Goal: Book appointment/travel/reservation

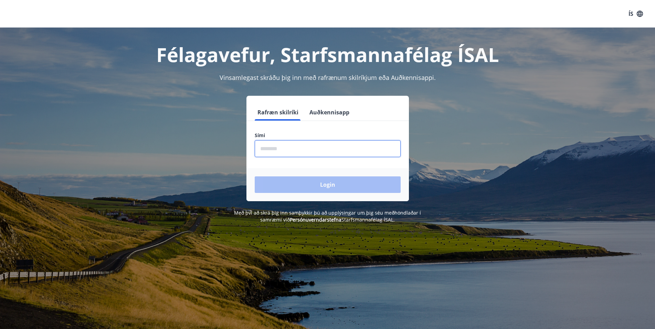
click at [306, 146] on input "phone" at bounding box center [328, 148] width 146 height 17
type input "*"
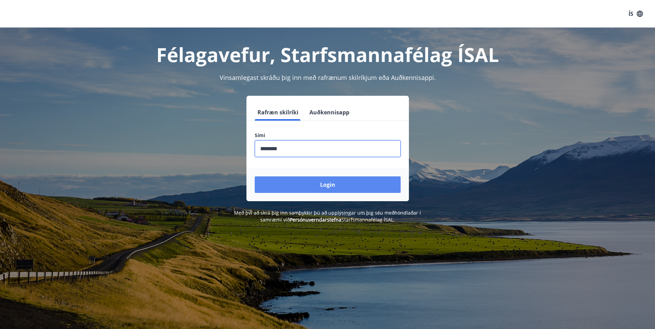
type input "********"
click at [331, 186] on button "Login" at bounding box center [328, 184] width 146 height 17
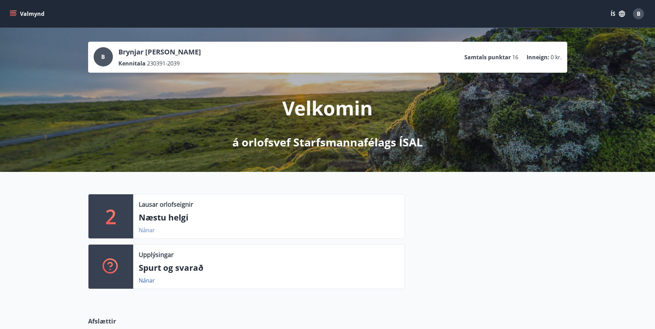
click at [142, 229] on link "Nánar" at bounding box center [147, 230] width 16 height 8
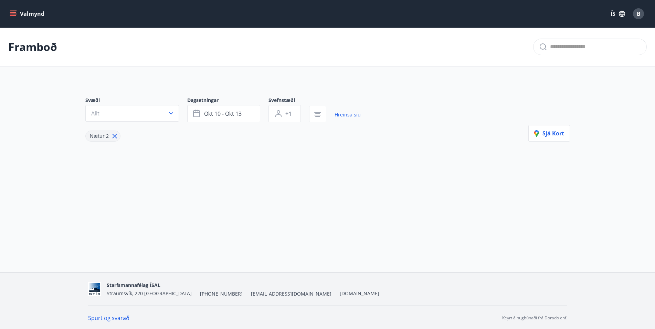
type input "*"
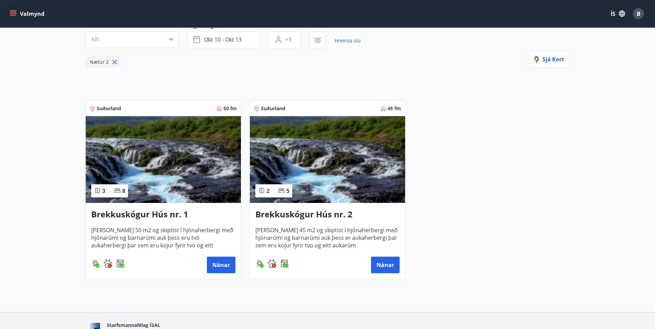
scroll to position [106, 0]
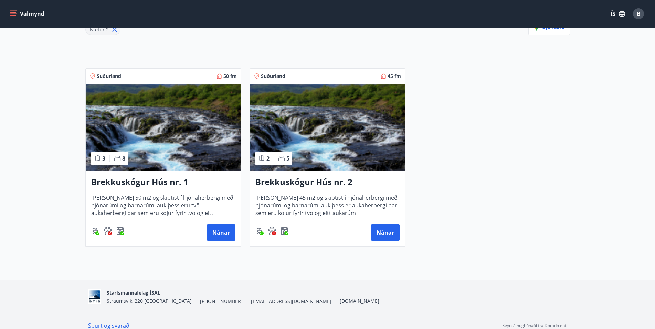
click at [166, 179] on h3 "Brekkuskógur Hús nr. 1" at bounding box center [163, 182] width 144 height 12
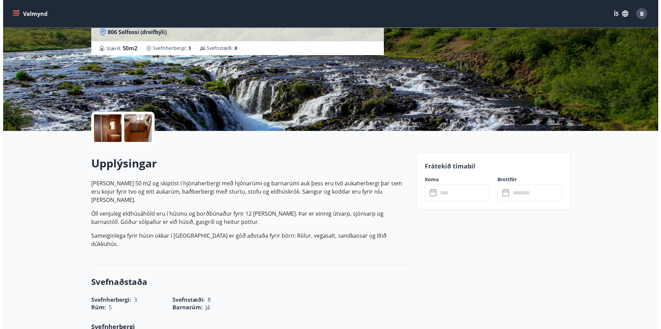
scroll to position [44, 0]
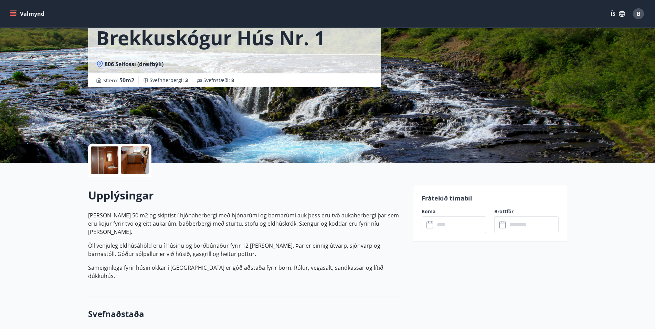
click at [104, 160] on div at bounding box center [105, 160] width 28 height 28
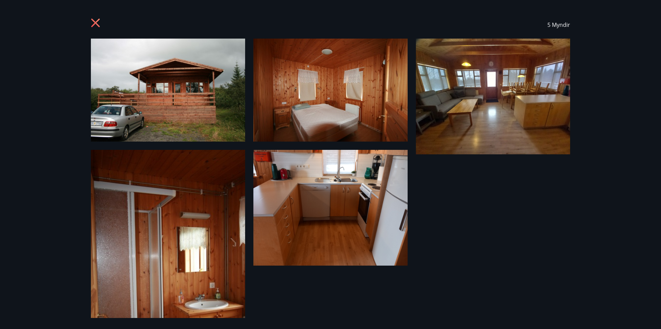
scroll to position [45, 0]
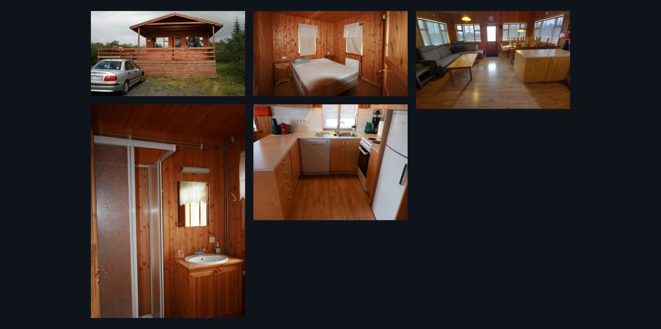
click at [333, 183] on img at bounding box center [330, 162] width 154 height 116
click at [202, 199] on img at bounding box center [168, 219] width 154 height 231
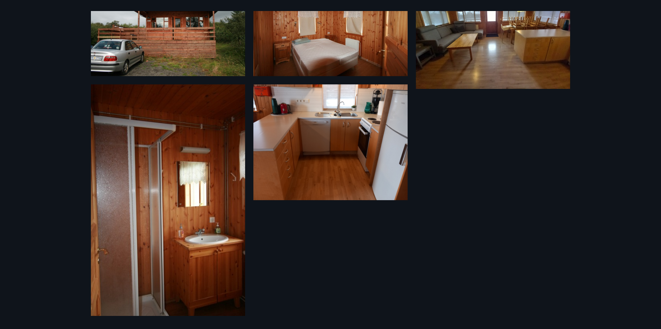
scroll to position [0, 0]
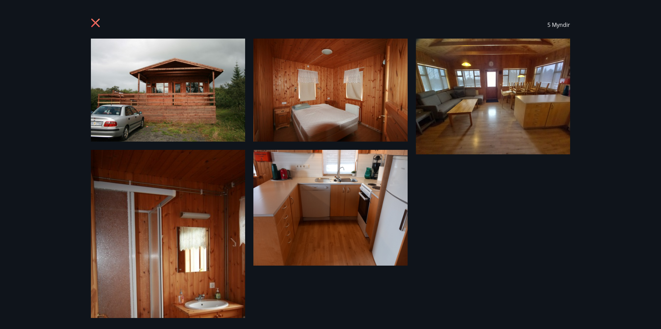
click at [41, 131] on div "5 Myndir" at bounding box center [330, 164] width 661 height 329
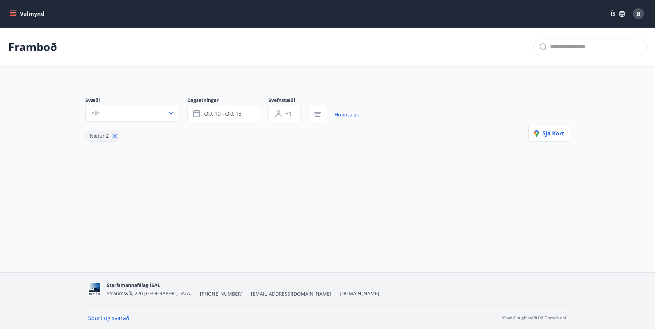
type input "*"
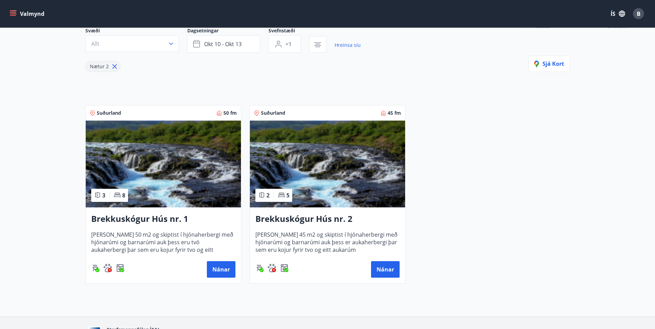
scroll to position [70, 0]
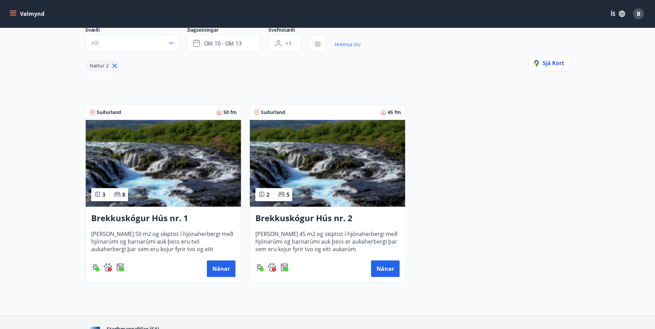
click at [159, 222] on h3 "Brekkuskógur Hús nr. 1" at bounding box center [163, 218] width 144 height 12
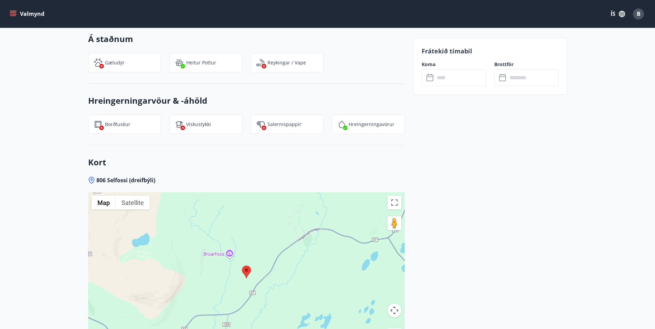
scroll to position [702, 0]
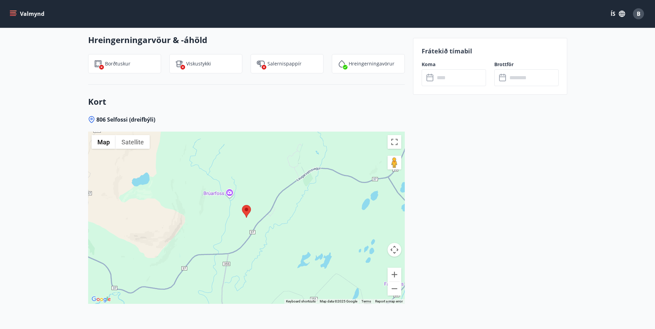
click at [243, 222] on div at bounding box center [246, 217] width 317 height 172
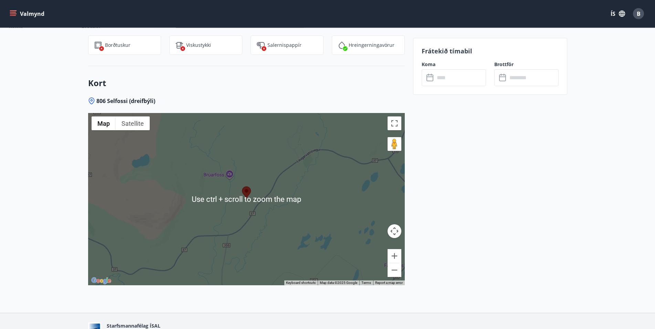
scroll to position [746, 0]
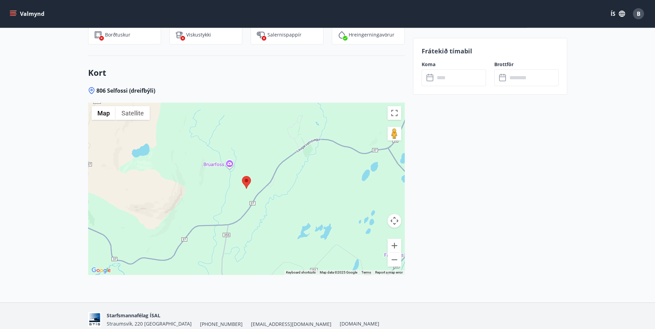
scroll to position [570, 0]
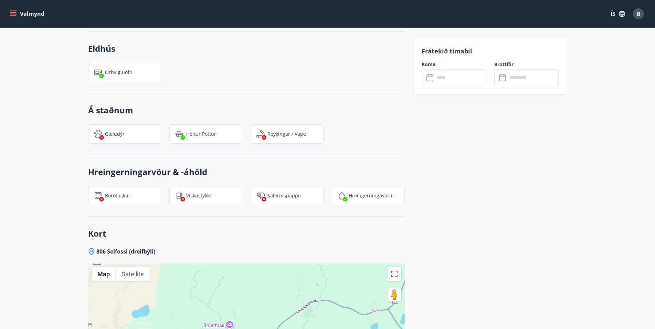
click at [573, 157] on div "Upplýsingar Húsið er 50 m2 og skiptist í hjónaherbergi með hjónarúmi og barnarú…" at bounding box center [327, 49] width 495 height 826
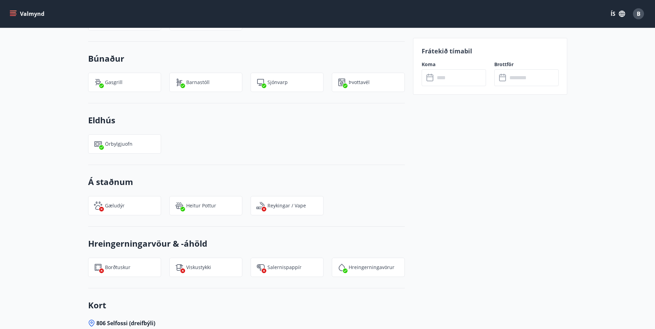
scroll to position [360, 0]
